Goal: Task Accomplishment & Management: Use online tool/utility

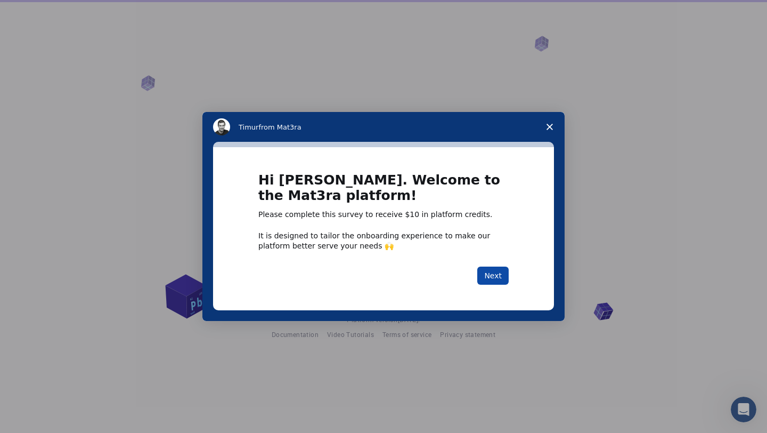
click at [498, 284] on button "Next" at bounding box center [492, 275] width 31 height 18
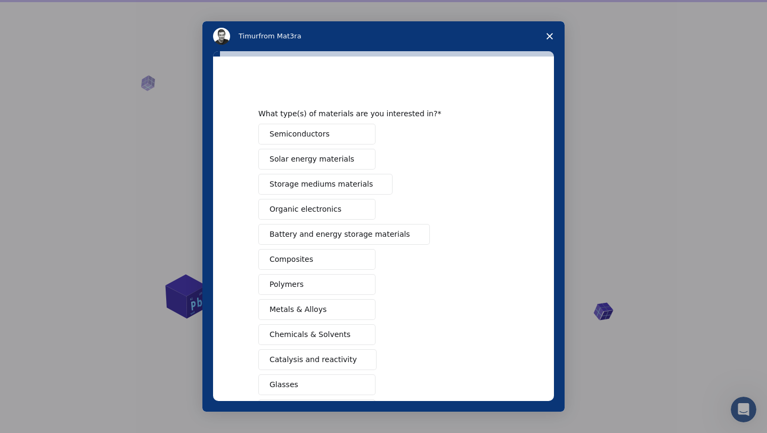
click at [333, 133] on button "Semiconductors" at bounding box center [316, 134] width 117 height 21
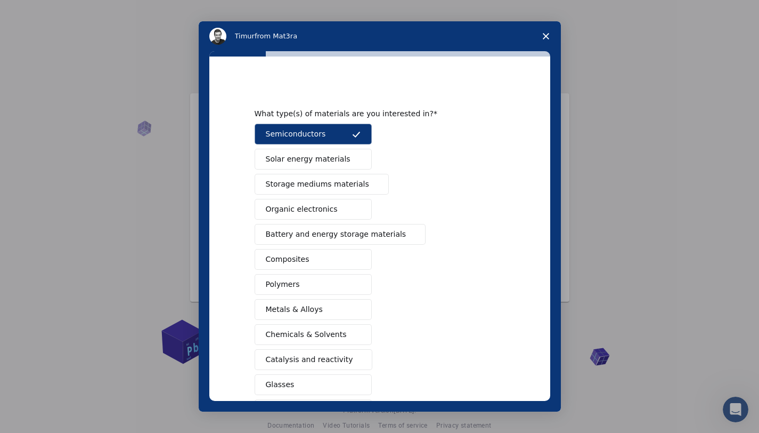
click at [323, 231] on span "Battery and energy storage materials" at bounding box center [336, 234] width 141 height 11
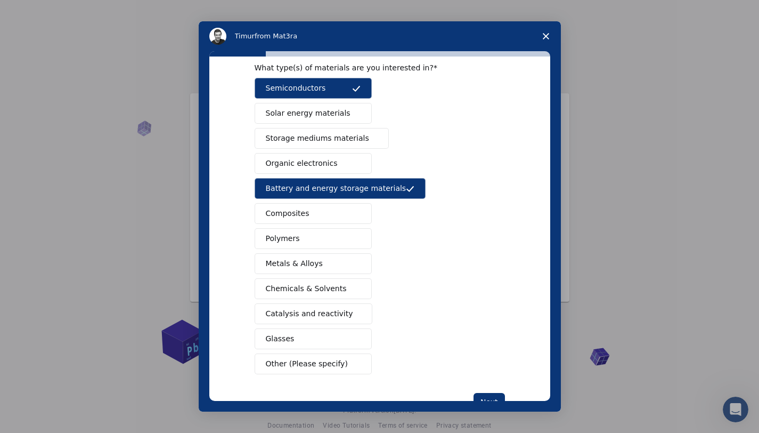
scroll to position [82, 0]
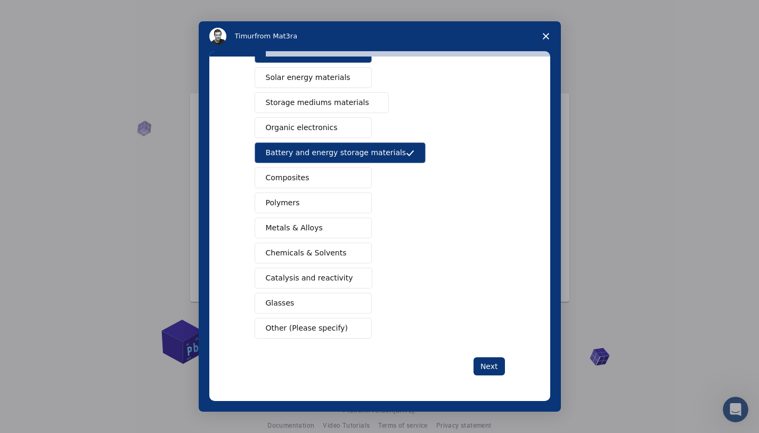
click at [314, 235] on button "Metals & Alloys" at bounding box center [313, 227] width 117 height 21
click at [307, 276] on span "Catalysis and reactivity" at bounding box center [309, 277] width 87 height 11
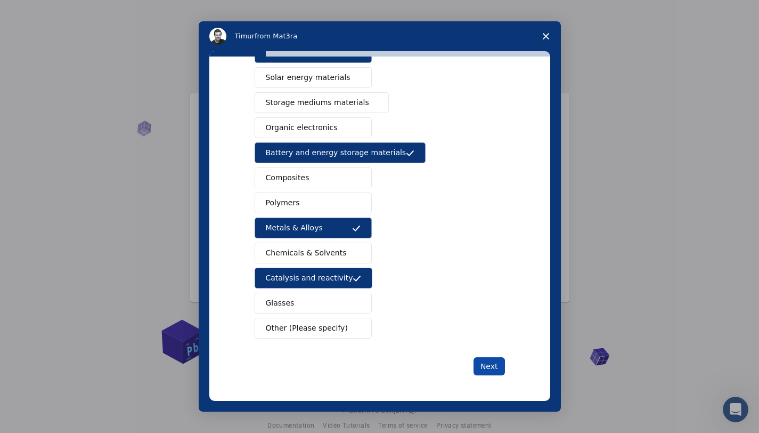
click at [486, 359] on button "Next" at bounding box center [489, 366] width 31 height 18
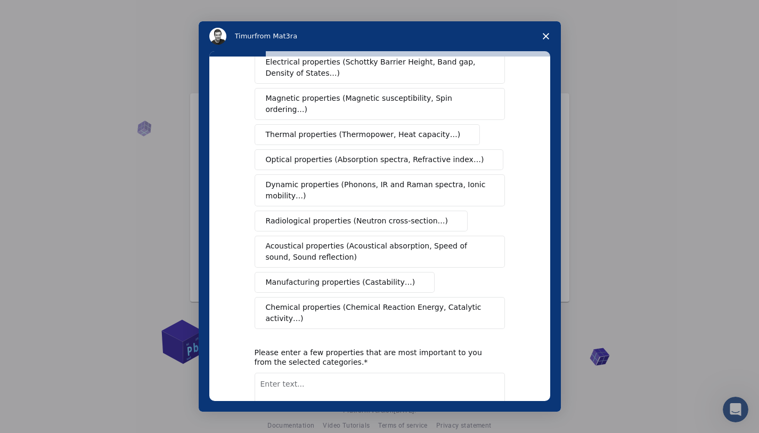
scroll to position [0, 0]
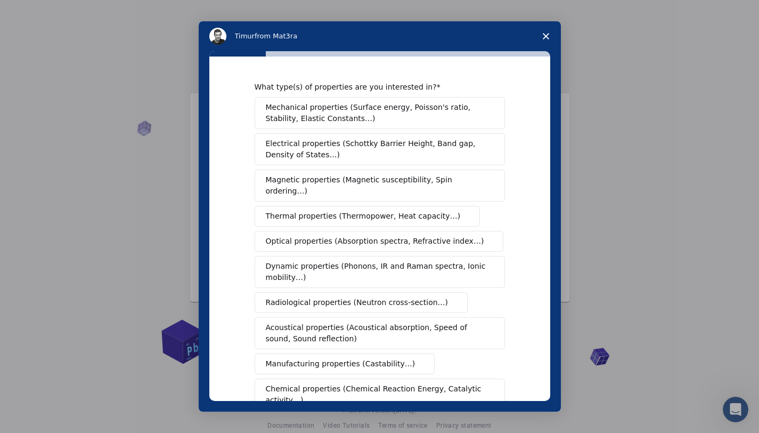
click at [337, 117] on span "Mechanical properties (Surface energy, Poisson's ratio, Stability, Elastic Cons…" at bounding box center [377, 113] width 222 height 22
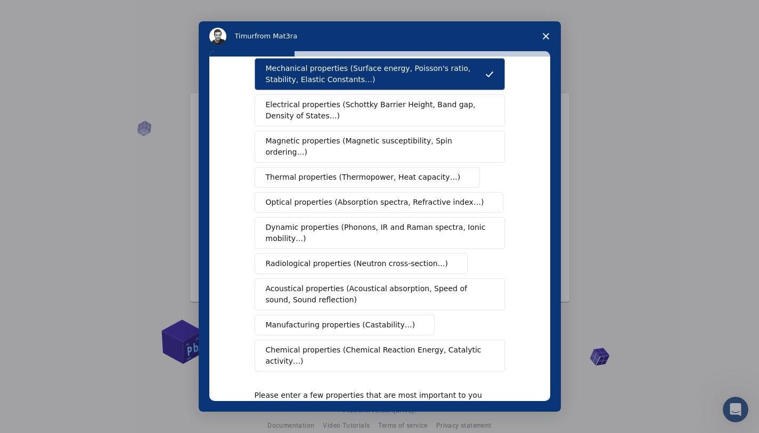
scroll to position [39, 0]
click at [399, 344] on button "Chemical properties (Chemical Reaction Energy, Catalytic activity…)" at bounding box center [380, 355] width 250 height 32
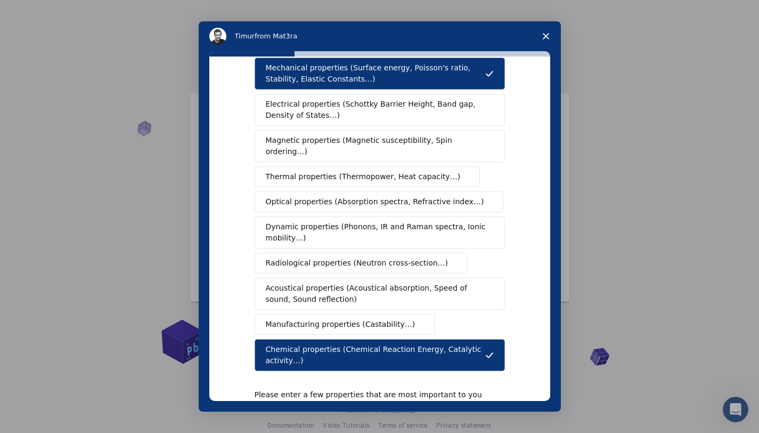
scroll to position [136, 0]
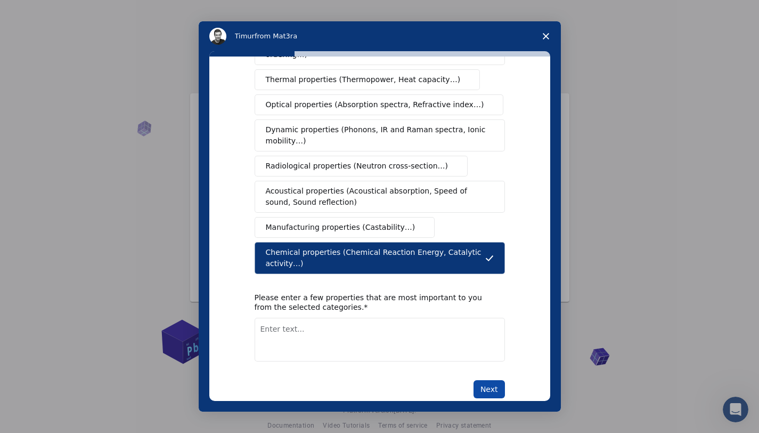
click at [479, 380] on button "Next" at bounding box center [489, 389] width 31 height 18
click at [381, 318] on textarea "Enter text..." at bounding box center [380, 340] width 250 height 44
type textarea "Catalytic activity, Adsorption"
click at [506, 372] on div "What type(s) of properties are you interested in? Mechanical properties (Surfac…" at bounding box center [379, 228] width 341 height 344
click at [492, 380] on button "Next" at bounding box center [489, 389] width 31 height 18
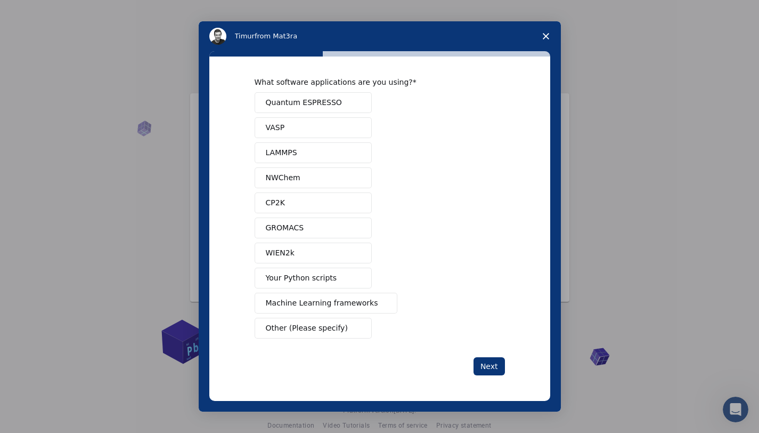
scroll to position [5, 0]
click at [315, 95] on button "Quantum ESPRESSO" at bounding box center [313, 102] width 117 height 21
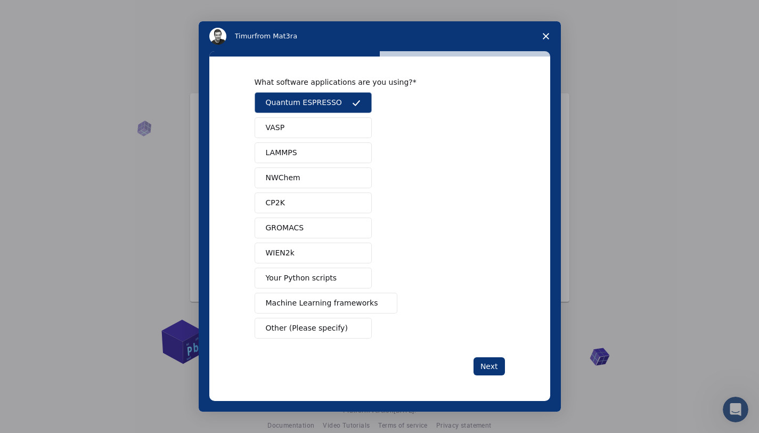
click at [316, 281] on span "Your Python scripts" at bounding box center [301, 277] width 71 height 11
click at [488, 372] on button "Next" at bounding box center [489, 366] width 31 height 18
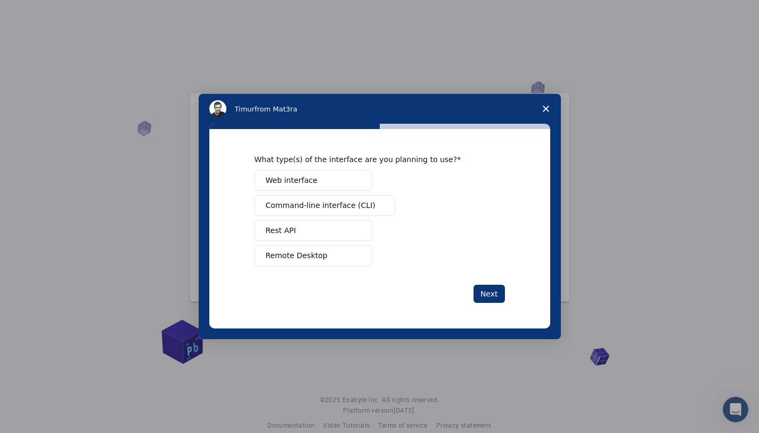
scroll to position [0, 0]
click at [345, 208] on span "Command-line interface (CLI)" at bounding box center [321, 205] width 110 height 11
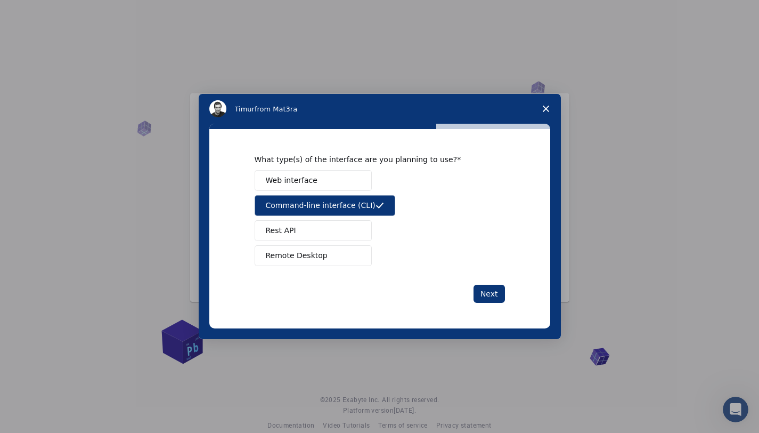
click at [328, 182] on button "Web interface" at bounding box center [313, 180] width 117 height 21
click at [326, 180] on button "Web interface" at bounding box center [313, 180] width 117 height 21
click at [329, 201] on span "Command-line interface (CLI)" at bounding box center [321, 205] width 110 height 11
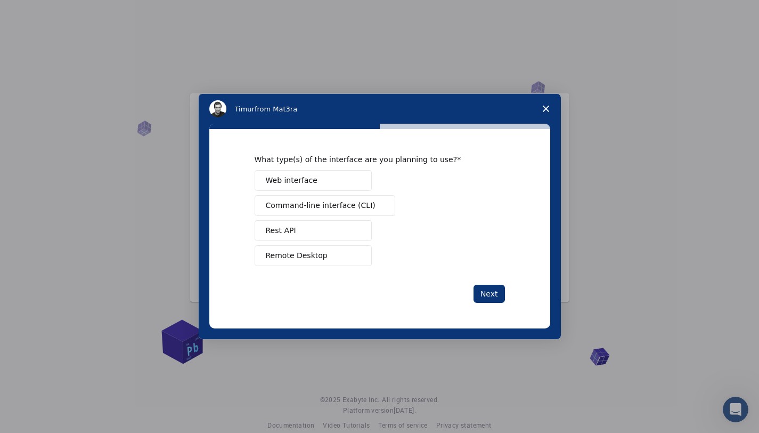
click at [311, 268] on div "What type(s) of the interface are you planning to use? Web interface Command-li…" at bounding box center [380, 228] width 250 height 148
click at [324, 259] on button "Remote Desktop" at bounding box center [313, 255] width 117 height 21
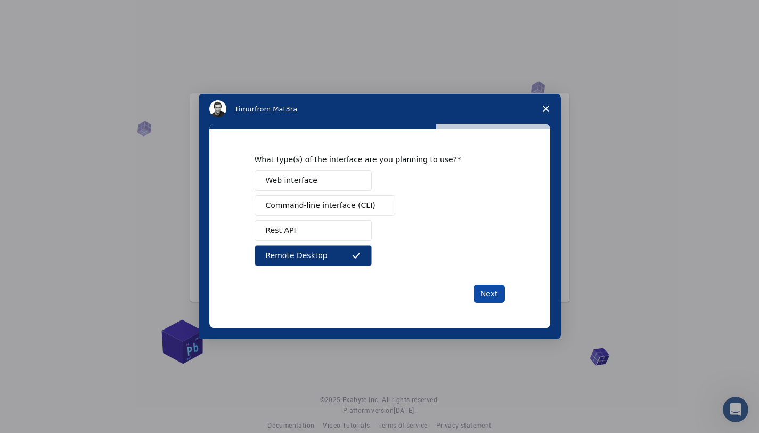
click at [484, 293] on button "Next" at bounding box center [489, 293] width 31 height 18
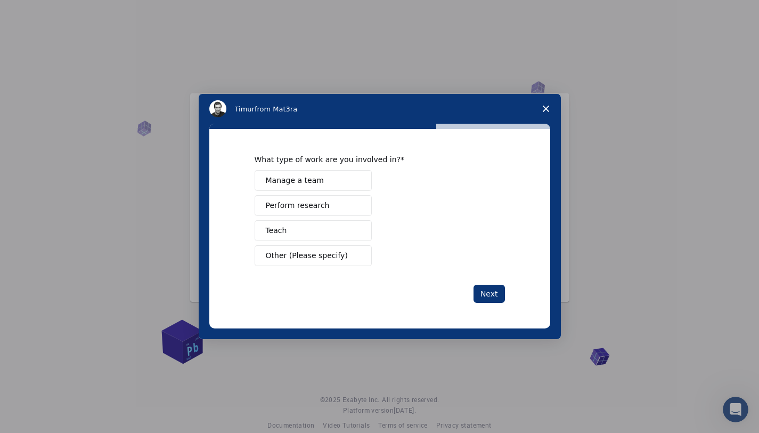
click at [304, 209] on span "Perform research" at bounding box center [298, 205] width 64 height 11
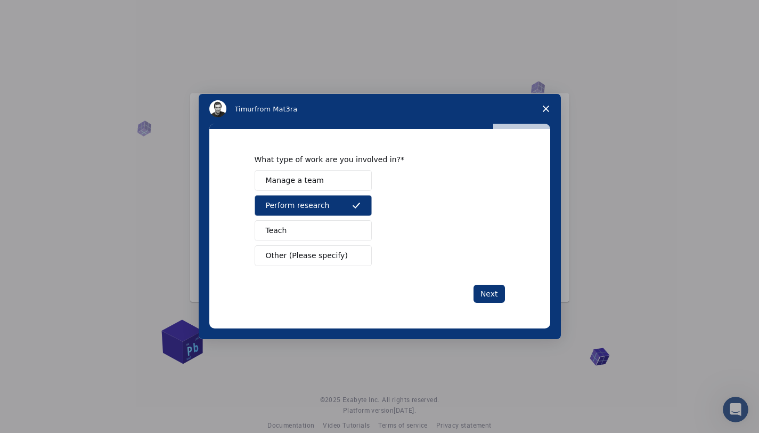
click at [336, 225] on button "Teach" at bounding box center [313, 230] width 117 height 21
click at [486, 291] on button "Next" at bounding box center [489, 293] width 31 height 18
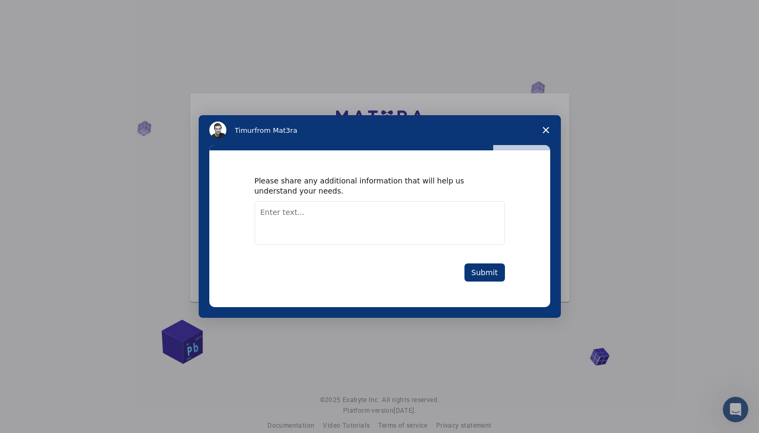
click at [349, 211] on textarea "Enter text..." at bounding box center [380, 223] width 250 height 44
click at [491, 275] on button "Submit" at bounding box center [485, 272] width 40 height 18
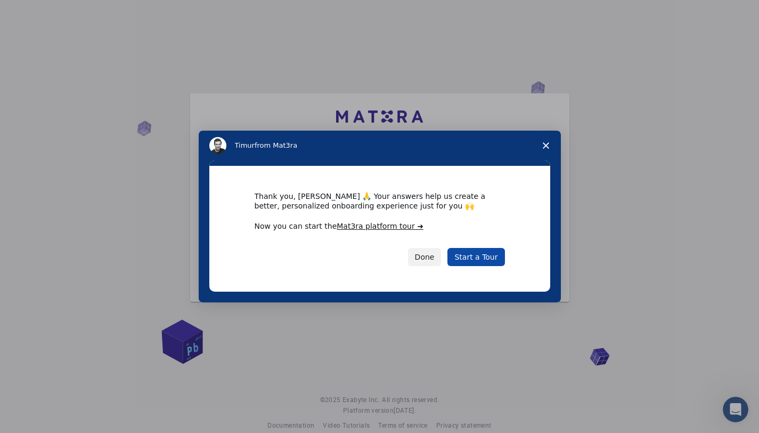
click at [477, 255] on link "Start a Tour" at bounding box center [476, 257] width 57 height 18
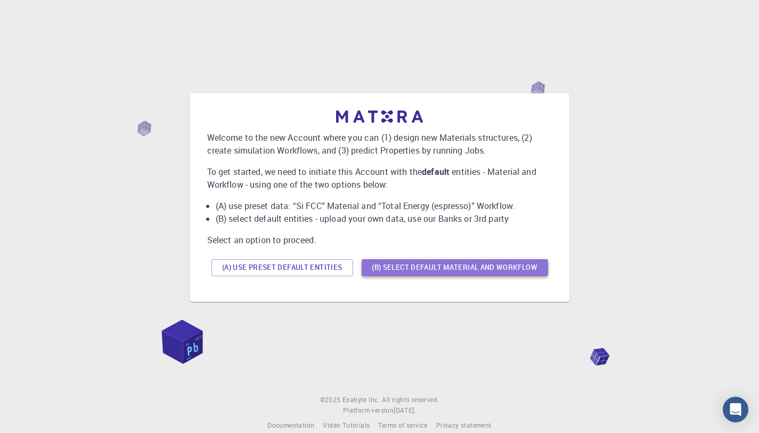
click at [434, 270] on button "(B) Select default material and workflow" at bounding box center [455, 267] width 186 height 17
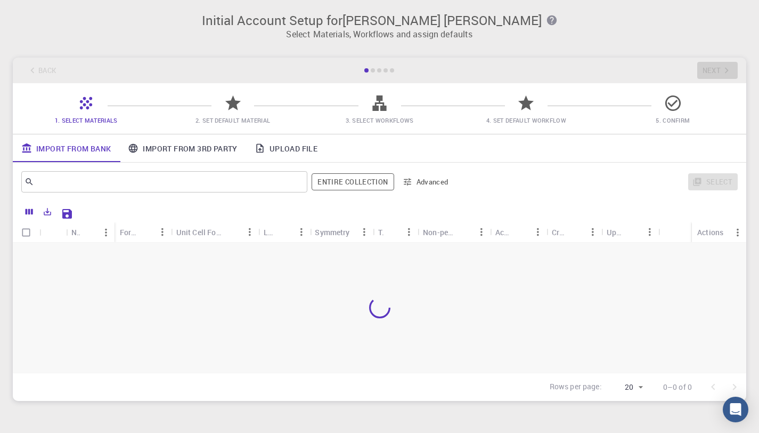
scroll to position [52, 0]
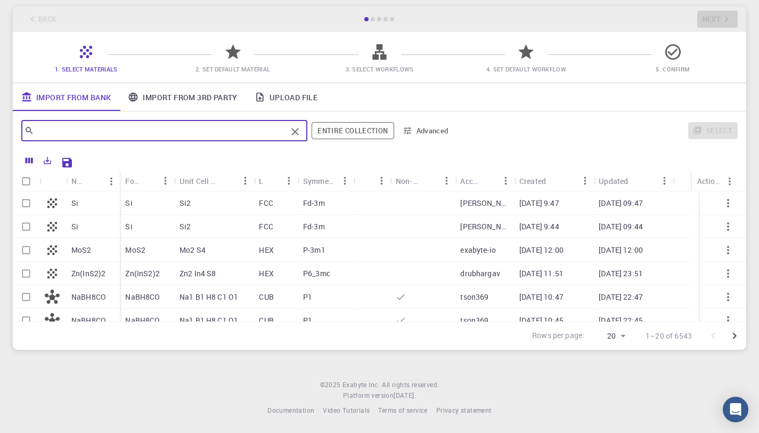
click at [223, 128] on input "text" at bounding box center [160, 130] width 253 height 15
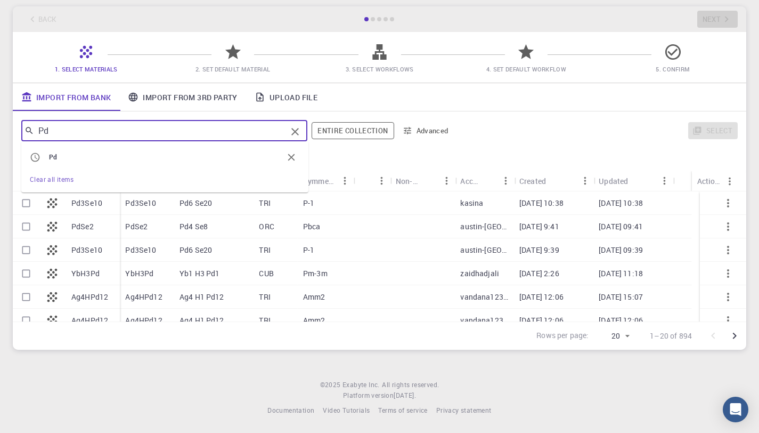
click at [210, 134] on input "Pd" at bounding box center [160, 130] width 253 height 15
type input "Pd fcc"
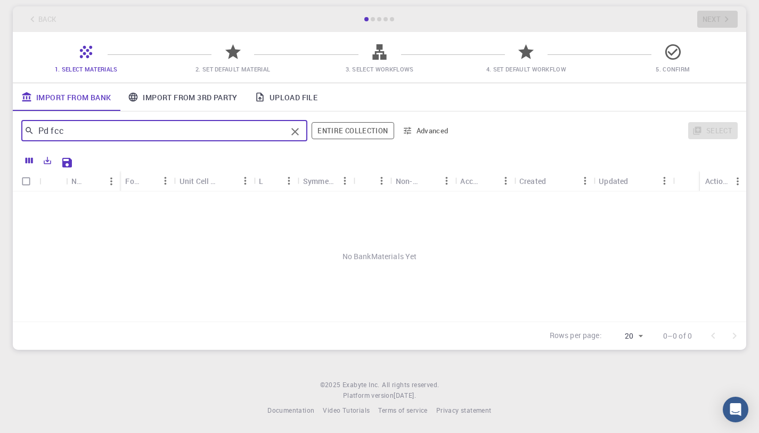
click at [413, 135] on button "Advanced" at bounding box center [425, 130] width 55 height 17
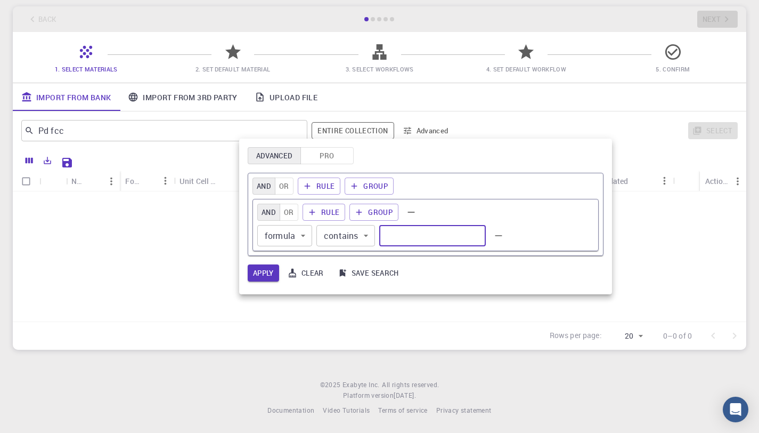
click at [444, 240] on input "text" at bounding box center [432, 235] width 107 height 21
type input "Pd"
click at [322, 206] on button "Rule" at bounding box center [324, 212] width 43 height 17
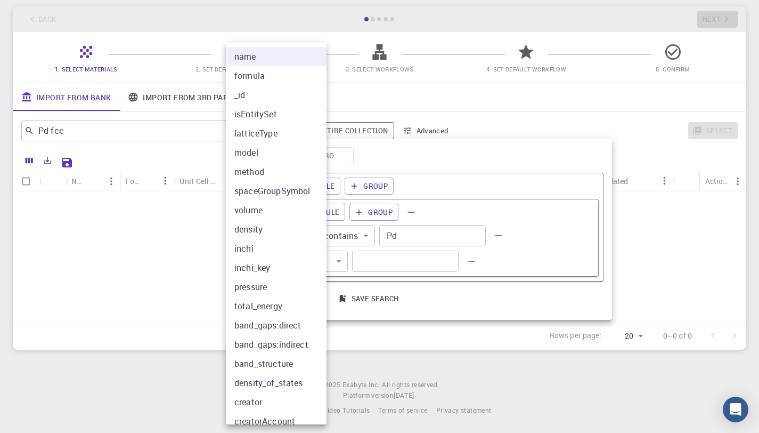
click at [289, 261] on body "Initial Account Setup for [PERSON_NAME] [PERSON_NAME] Select Materials, Workflo…" at bounding box center [379, 191] width 759 height 484
click at [279, 128] on li "latticeType" at bounding box center [280, 133] width 109 height 19
type input "latticeType"
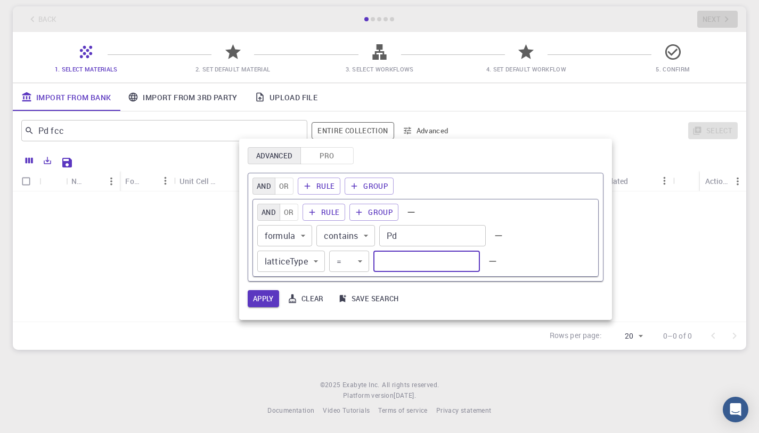
click at [395, 260] on input "text" at bounding box center [426, 260] width 107 height 21
type input "fcc"
click at [269, 297] on button "Apply" at bounding box center [263, 298] width 31 height 17
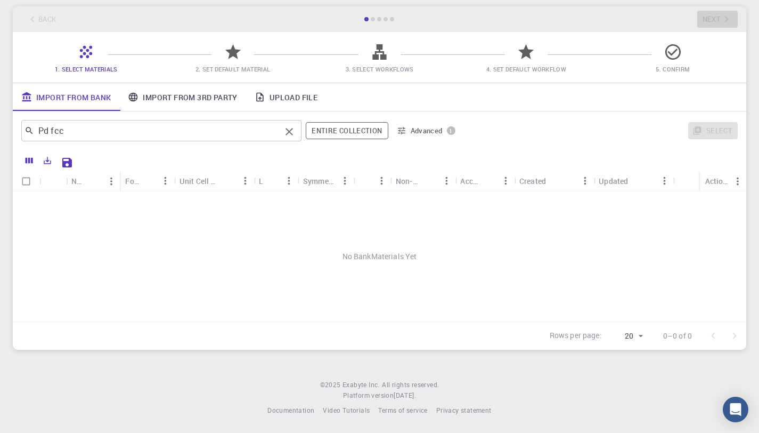
click at [239, 136] on input "Pd fcc" at bounding box center [157, 130] width 247 height 15
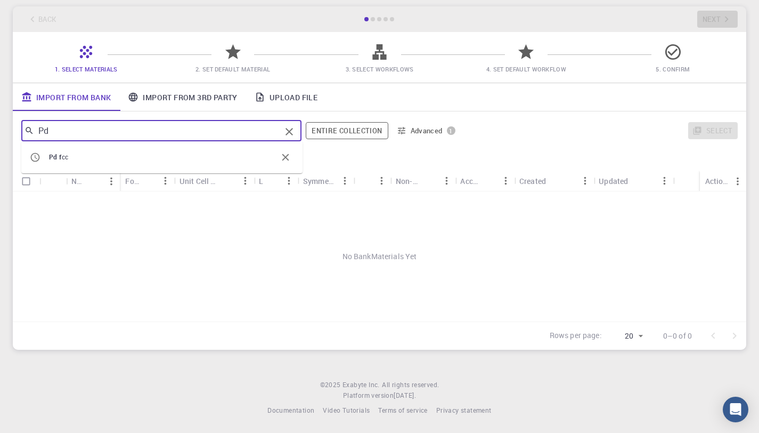
type input "P"
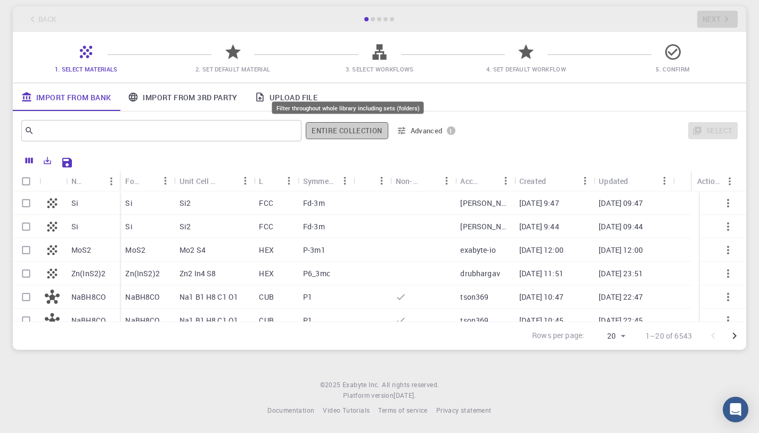
click at [353, 131] on button "Entire collection" at bounding box center [347, 130] width 82 height 17
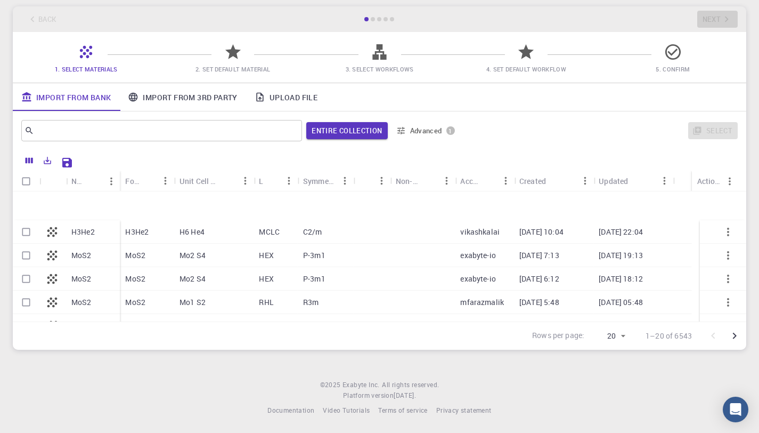
scroll to position [339, 0]
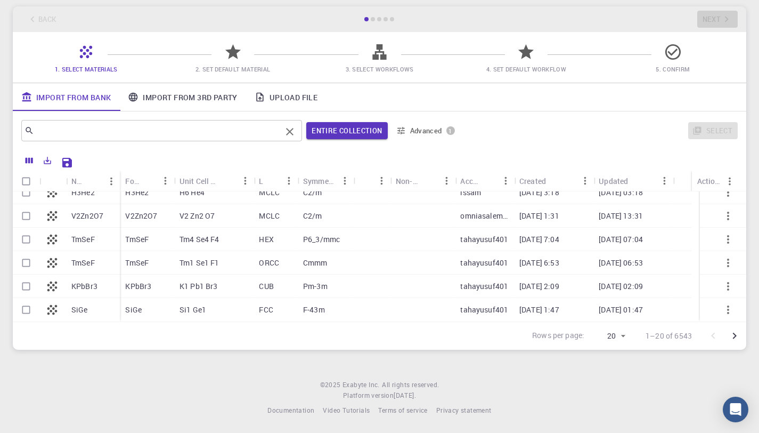
click at [238, 121] on div "​" at bounding box center [161, 130] width 281 height 21
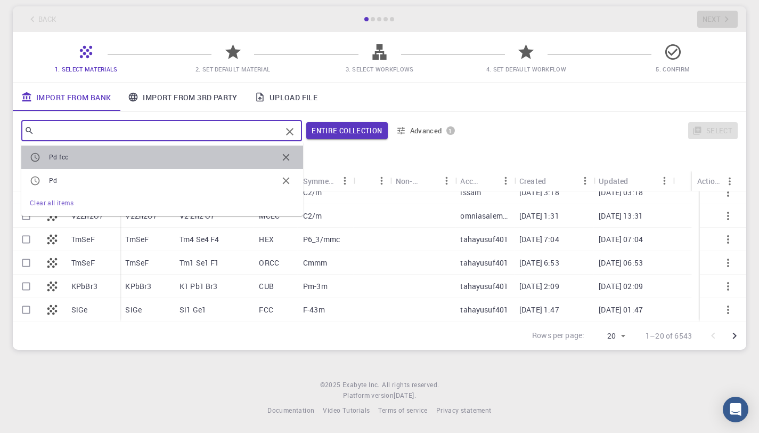
click at [132, 165] on li "Pd fcc" at bounding box center [162, 156] width 282 height 23
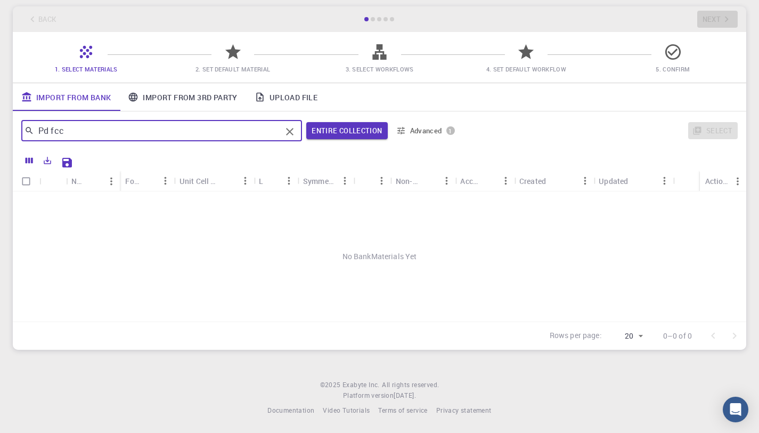
scroll to position [0, 0]
click at [429, 124] on button "Advanced 1" at bounding box center [425, 130] width 67 height 17
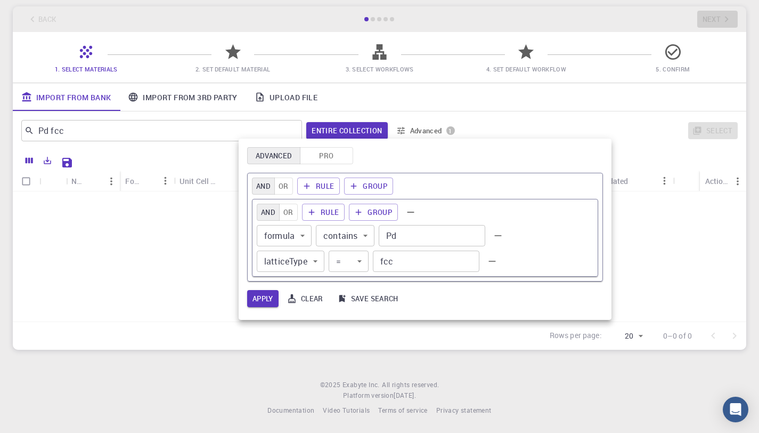
click at [196, 52] on div at bounding box center [379, 216] width 759 height 433
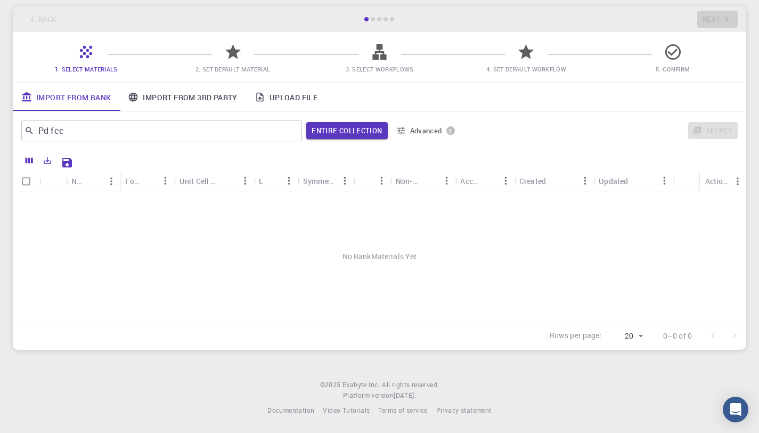
click at [241, 61] on div at bounding box center [233, 56] width 19 height 14
click at [376, 38] on div "1. Select Materials 2. Set Default Material 3. Select Workflows 4. Set Default …" at bounding box center [380, 57] width 734 height 51
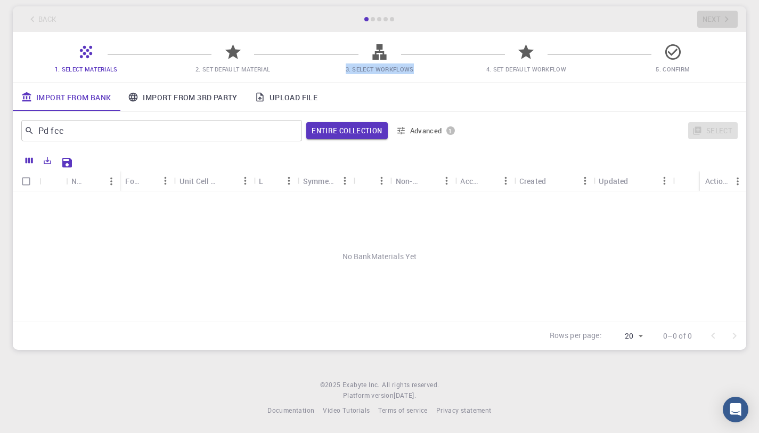
click at [376, 38] on div "1. Select Materials 2. Set Default Material 3. Select Workflows 4. Set Default …" at bounding box center [380, 57] width 734 height 51
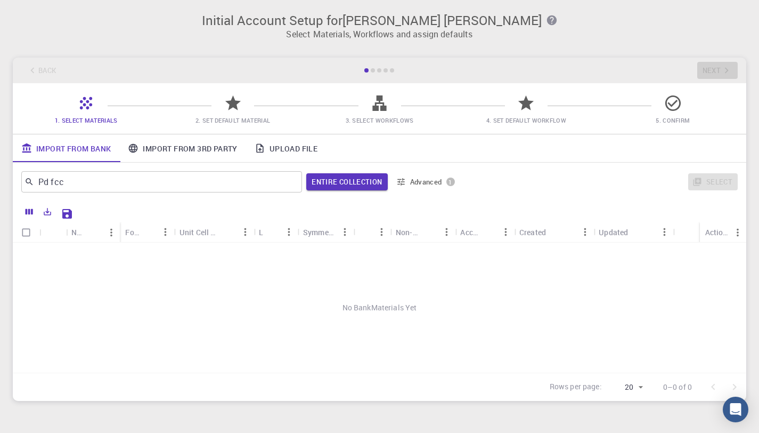
click at [435, 30] on p "Select Materials, Workflows and assign defaults" at bounding box center [379, 34] width 721 height 13
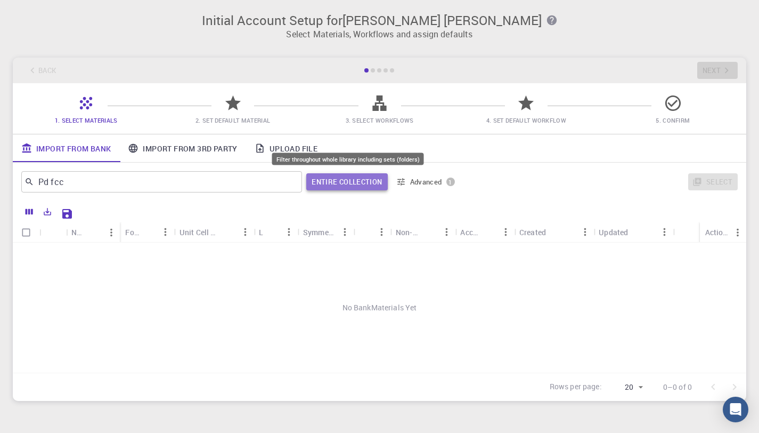
click at [362, 181] on button "Entire collection" at bounding box center [346, 181] width 81 height 17
click at [344, 175] on button "Entire collection" at bounding box center [347, 181] width 82 height 17
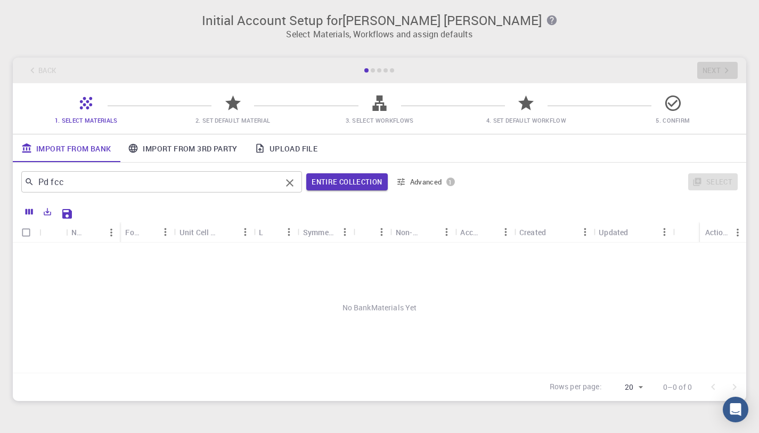
click at [232, 192] on div "Pd fcc ​" at bounding box center [161, 181] width 281 height 21
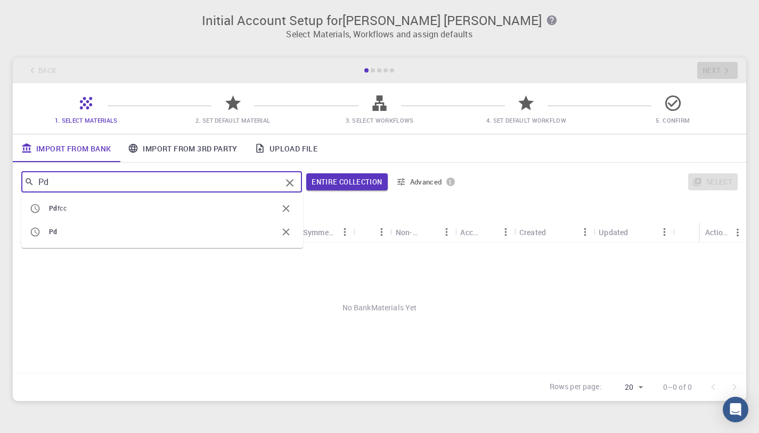
type input "Pd"
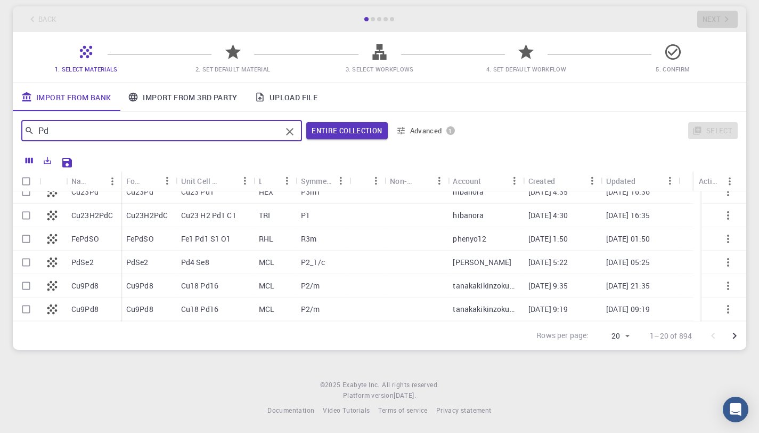
scroll to position [339, 0]
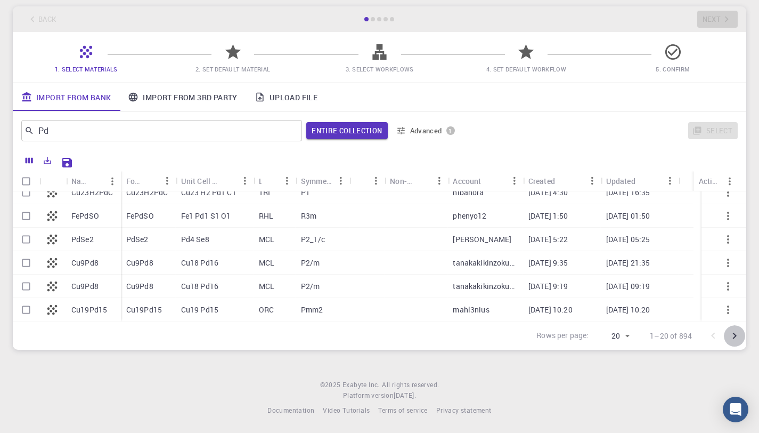
click at [735, 332] on icon "Go to next page" at bounding box center [734, 335] width 13 height 13
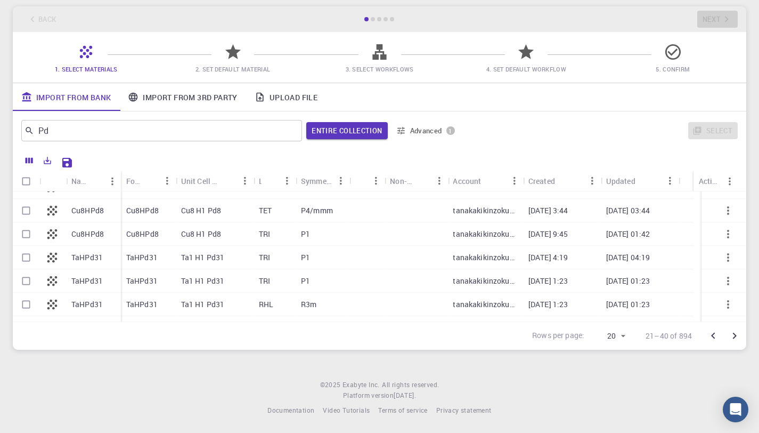
scroll to position [133, 0]
click at [34, 234] on input "Select row" at bounding box center [26, 234] width 20 height 20
checkbox input "true"
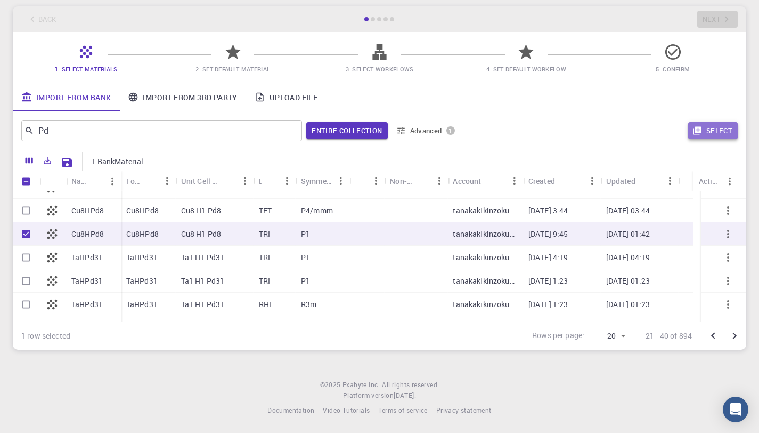
click at [718, 125] on button "Select" at bounding box center [713, 130] width 50 height 17
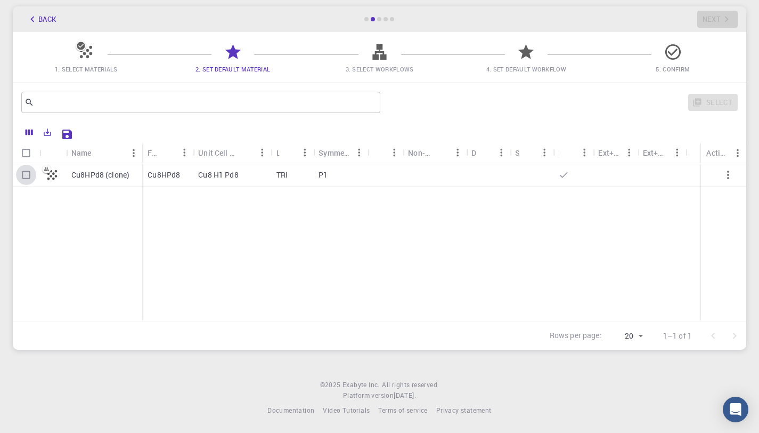
click at [24, 175] on input "Select row" at bounding box center [26, 175] width 20 height 20
checkbox input "true"
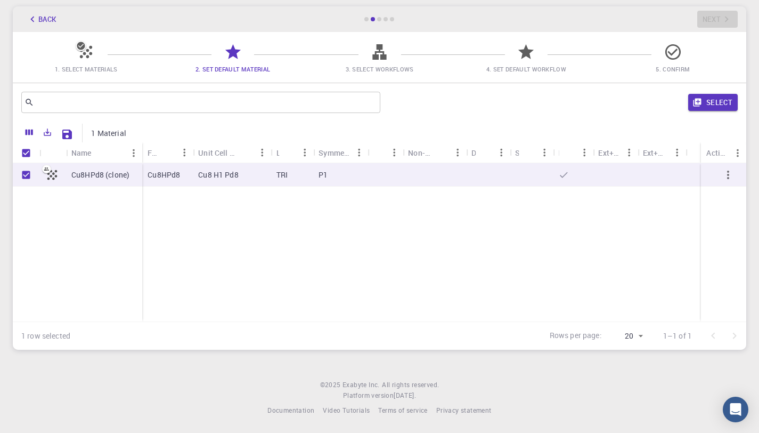
drag, startPoint x: 689, startPoint y: 93, endPoint x: 726, endPoint y: 111, distance: 41.2
click at [726, 111] on div "Select" at bounding box center [561, 103] width 353 height 26
click at [710, 104] on button "Select" at bounding box center [713, 102] width 50 height 17
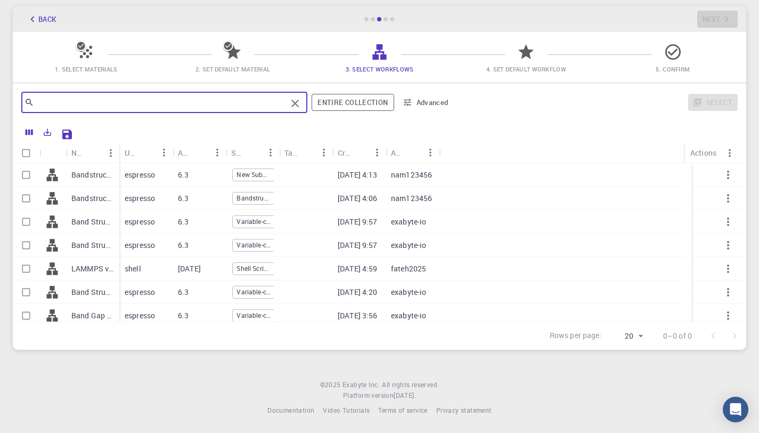
click at [201, 105] on input "text" at bounding box center [160, 102] width 253 height 15
type input "adsorption"
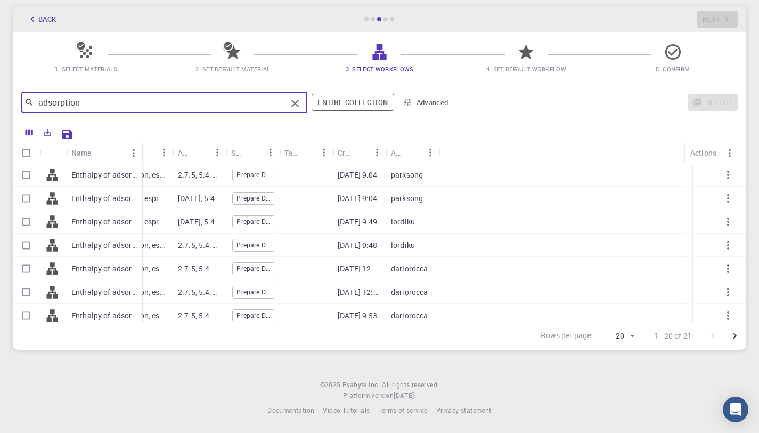
drag, startPoint x: 118, startPoint y: 147, endPoint x: 141, endPoint y: 142, distance: 23.5
click at [141, 142] on div "Name" at bounding box center [143, 152] width 11 height 21
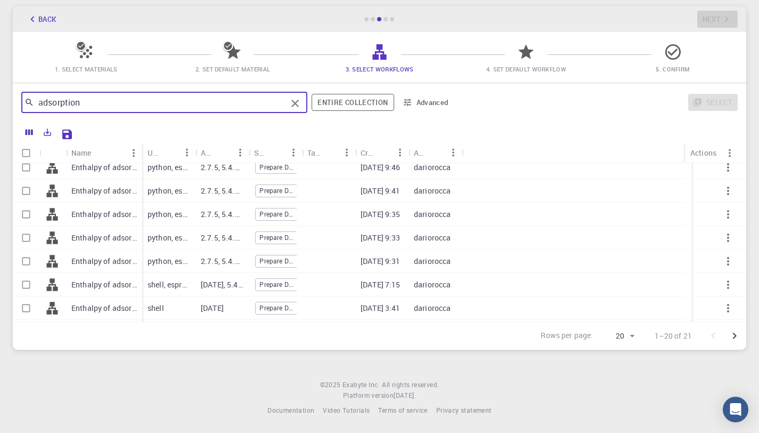
scroll to position [194, 0]
click at [101, 278] on div "Enthalpy of adsorption (from NEB)" at bounding box center [104, 284] width 76 height 23
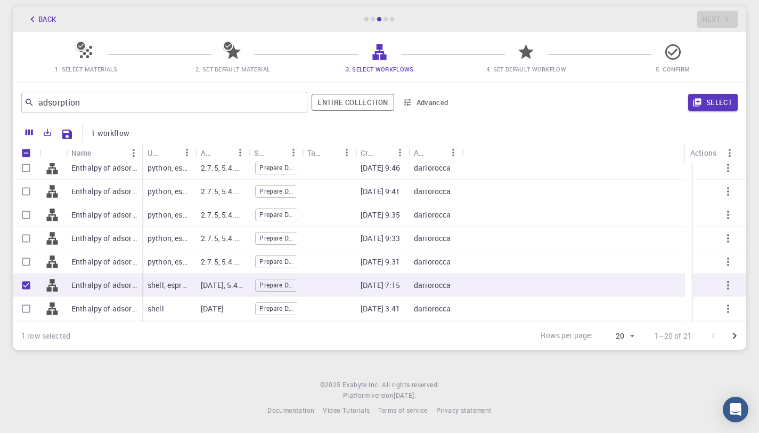
checkbox input "true"
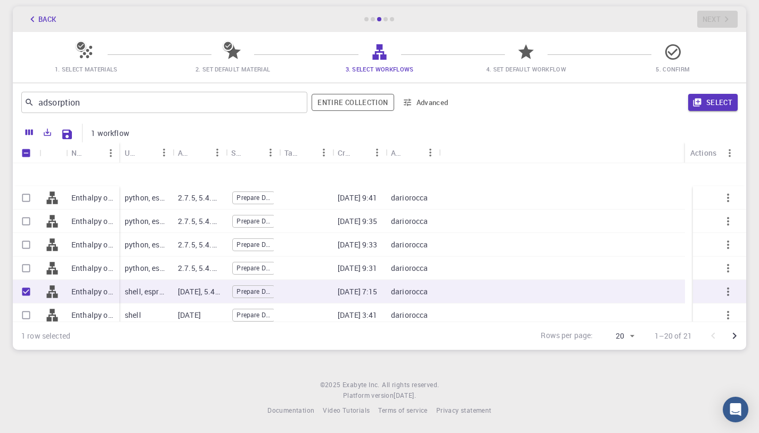
scroll to position [188, 0]
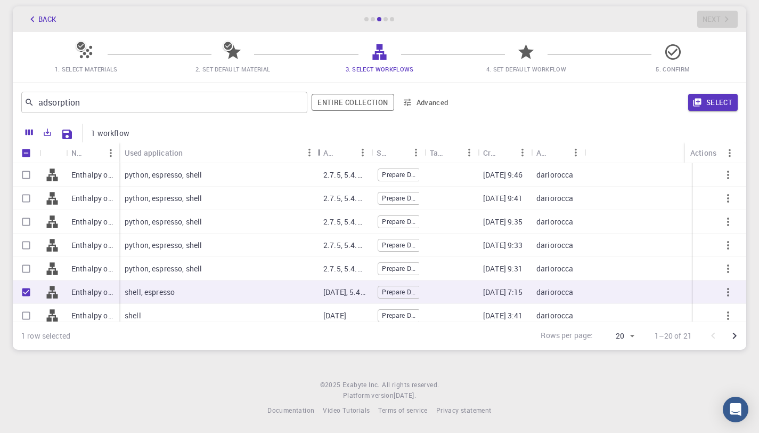
drag, startPoint x: 170, startPoint y: 149, endPoint x: 313, endPoint y: 182, distance: 147.2
click at [313, 182] on div "Name Used application Application Version Subworkflows Tags Created Account Act…" at bounding box center [380, 231] width 734 height 179
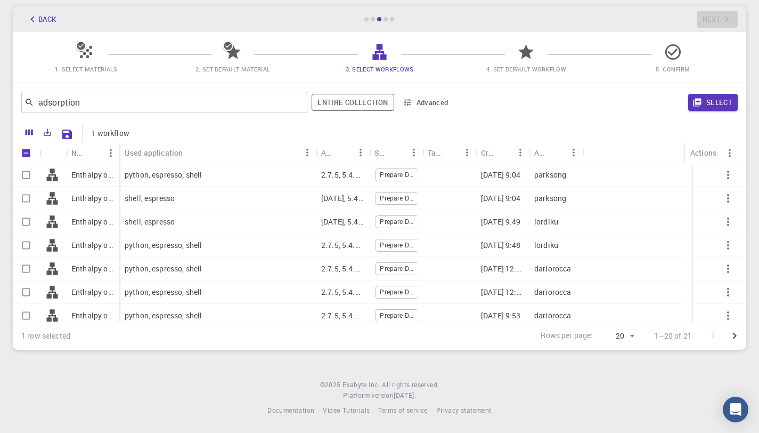
scroll to position [0, 0]
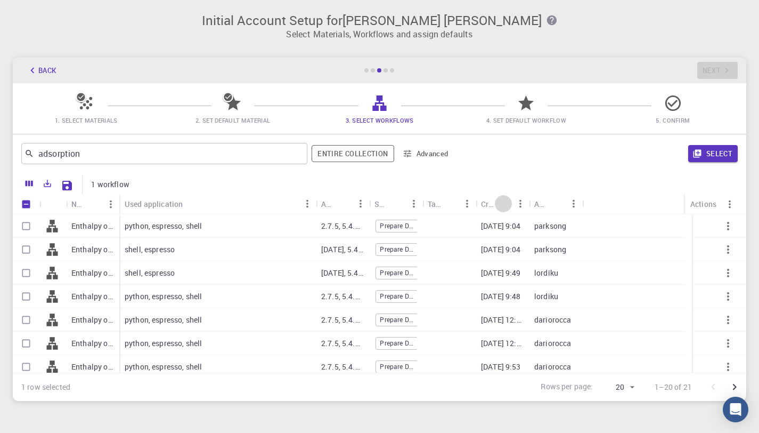
click at [498, 201] on icon "Sort" at bounding box center [504, 204] width 12 height 12
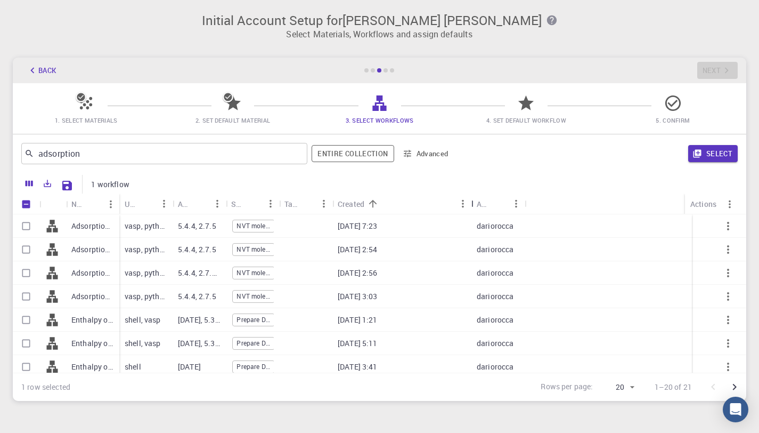
drag, startPoint x: 389, startPoint y: 202, endPoint x: 486, endPoint y: 201, distance: 97.0
click at [478, 201] on div "Created" at bounding box center [472, 203] width 11 height 21
click at [364, 207] on div "Created" at bounding box center [351, 203] width 27 height 21
drag, startPoint x: 388, startPoint y: 202, endPoint x: 475, endPoint y: 207, distance: 86.4
click at [475, 207] on div "Created" at bounding box center [473, 203] width 11 height 21
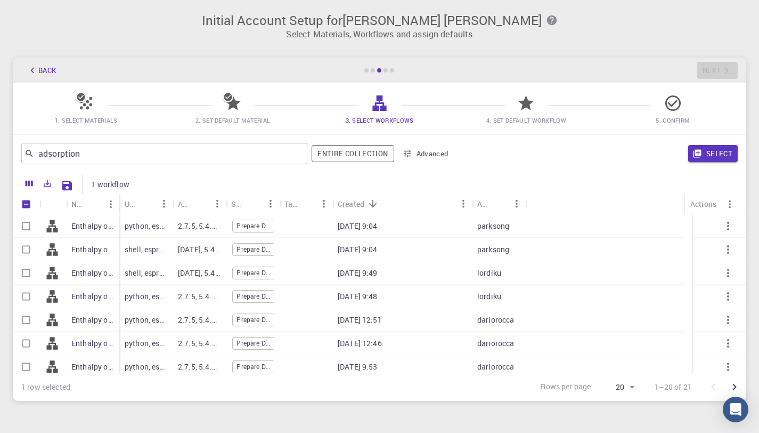
click at [27, 229] on input "Select row" at bounding box center [26, 226] width 20 height 20
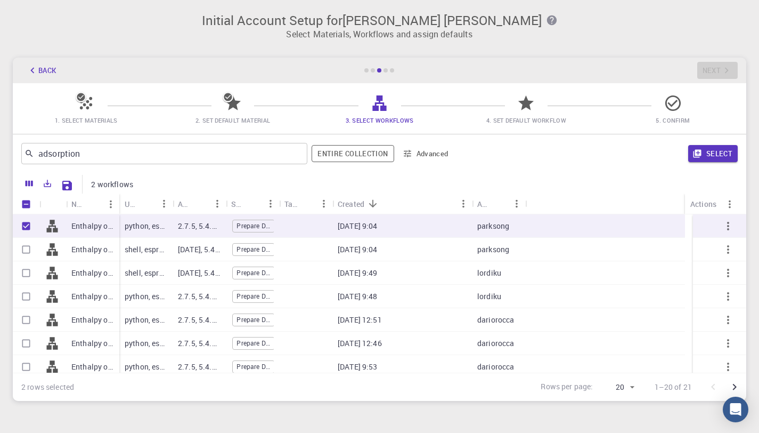
click at [167, 233] on div "python, espresso, shell" at bounding box center [145, 225] width 53 height 23
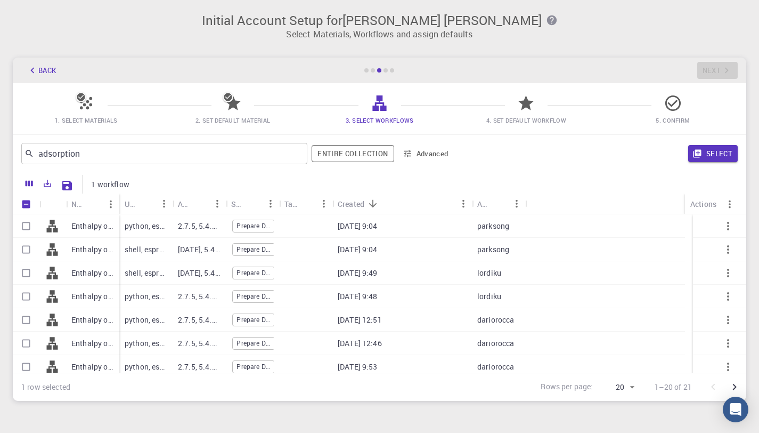
click at [167, 233] on div "python, espresso, shell" at bounding box center [145, 225] width 53 height 23
checkbox input "true"
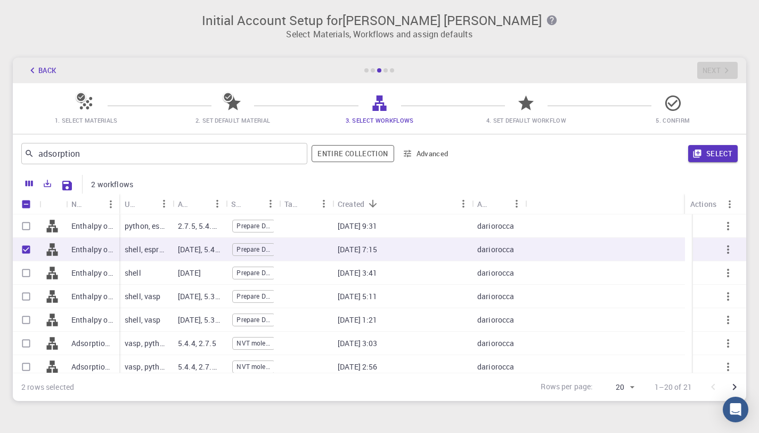
scroll to position [282, 0]
click at [87, 251] on p "Enthalpy of adsorption (from NEB)" at bounding box center [92, 248] width 43 height 11
checkbox input "false"
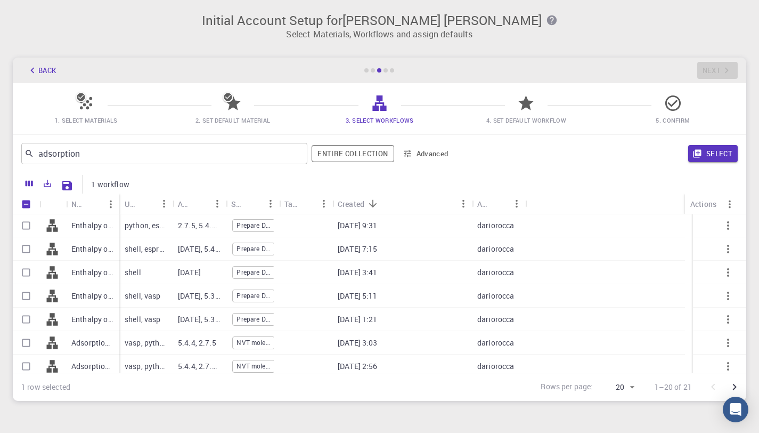
scroll to position [0, 0]
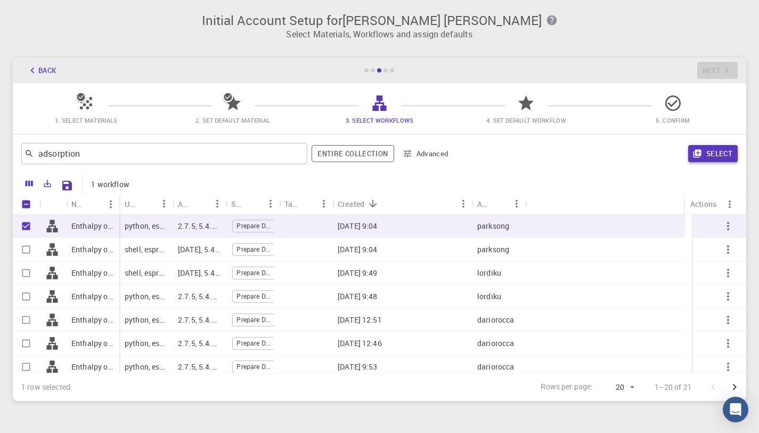
click at [722, 159] on button "Select" at bounding box center [713, 153] width 50 height 17
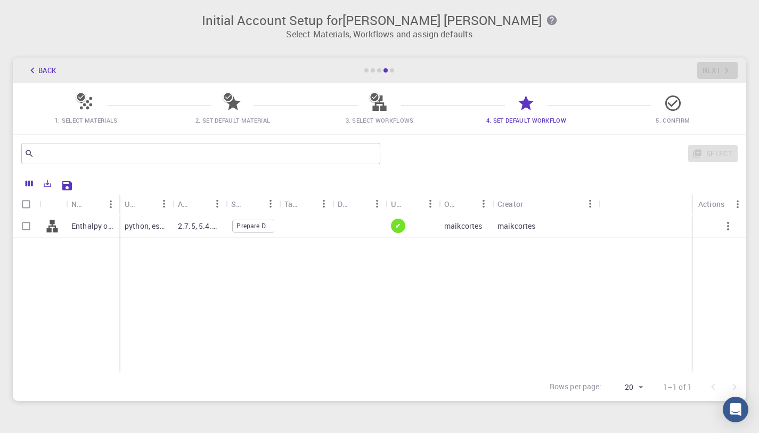
click at [351, 230] on div at bounding box center [358, 225] width 53 height 23
checkbox input "false"
click at [351, 230] on div at bounding box center [358, 225] width 53 height 23
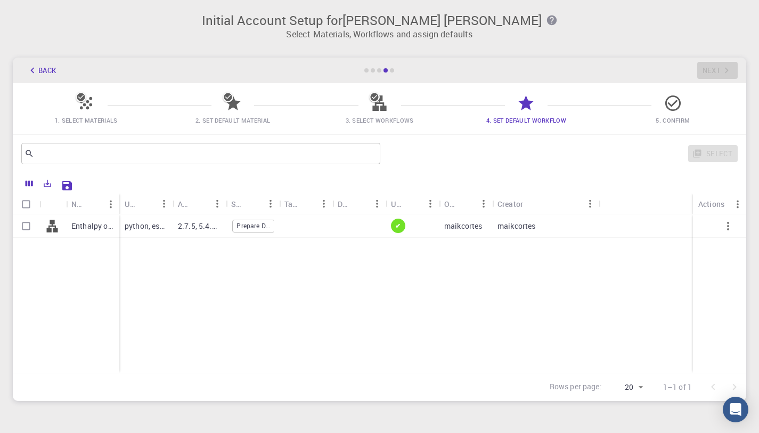
checkbox input "true"
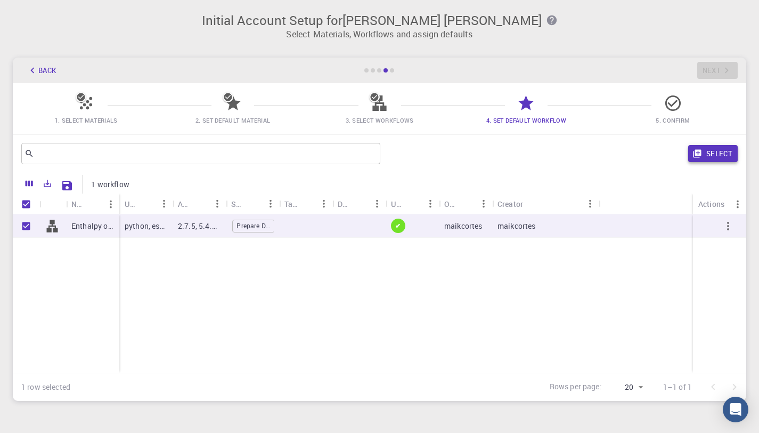
click at [703, 147] on button "Select" at bounding box center [713, 153] width 50 height 17
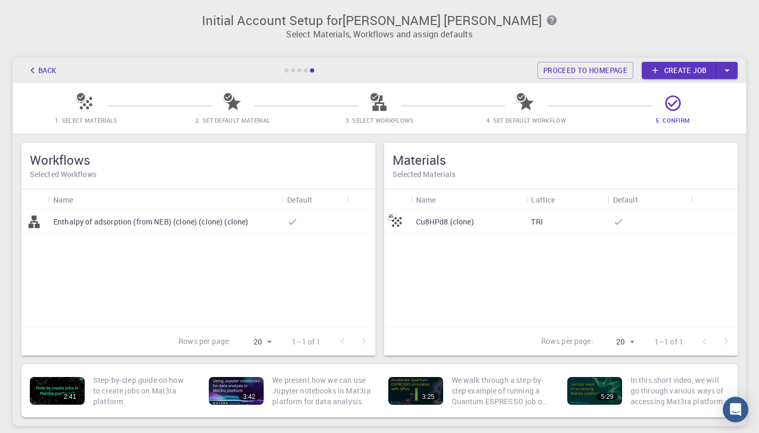
click at [683, 72] on link "Create job" at bounding box center [679, 70] width 75 height 17
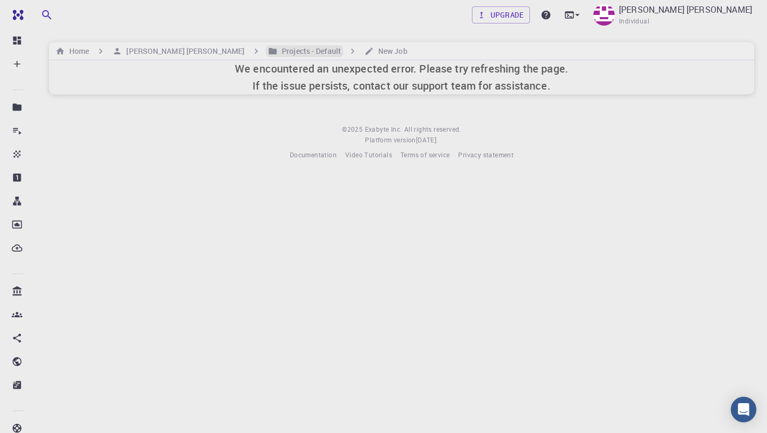
click at [288, 50] on h6 "Projects - Default" at bounding box center [309, 51] width 63 height 12
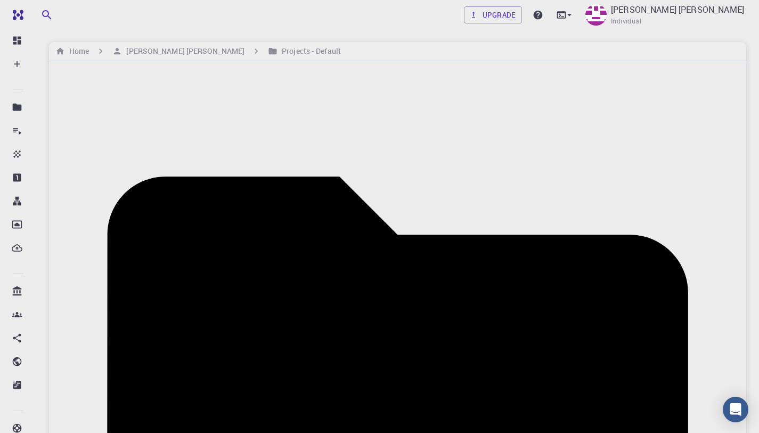
click at [179, 54] on h6 "[PERSON_NAME] [PERSON_NAME]" at bounding box center [183, 51] width 123 height 12
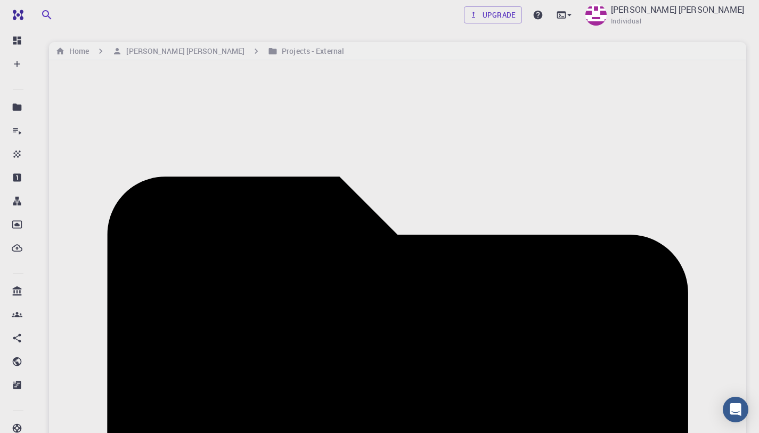
click at [76, 48] on h6 "Home" at bounding box center [77, 51] width 24 height 12
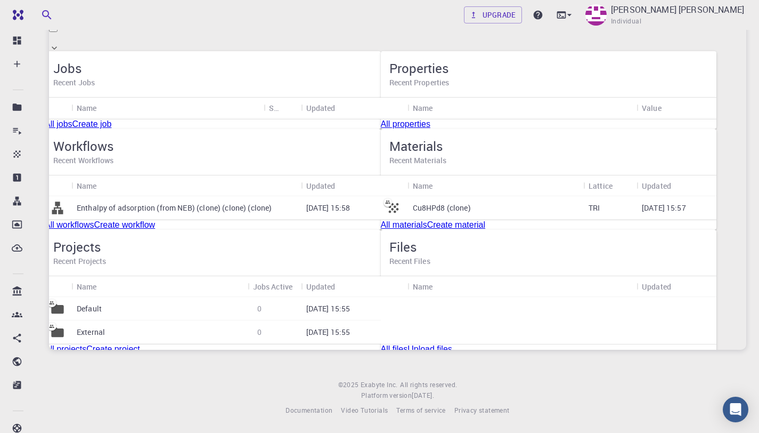
scroll to position [179, 0]
click at [253, 213] on p "Enthalpy of adsorption (from NEB) (clone) (clone) (clone)" at bounding box center [175, 207] width 196 height 11
